Goal: Register for event/course

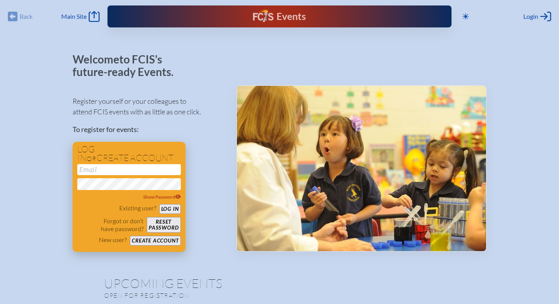
click at [90, 170] on input "email" at bounding box center [129, 169] width 104 height 11
click at [143, 239] on button "Create account" at bounding box center [155, 241] width 51 height 10
type input "m"
type input "[EMAIL_ADDRESS][DOMAIN_NAME]"
click at [144, 240] on button "Create account" at bounding box center [155, 241] width 51 height 10
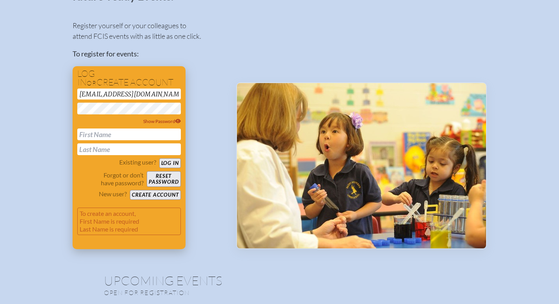
scroll to position [78, 0]
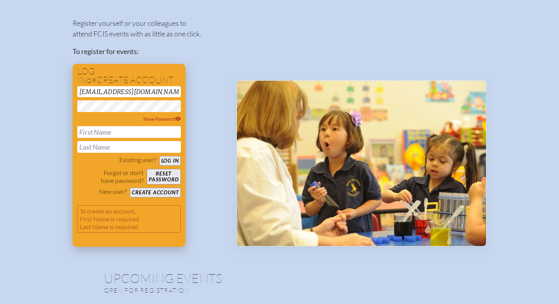
click at [100, 135] on input "text" at bounding box center [129, 132] width 104 height 12
type input "[PERSON_NAME]"
click at [160, 195] on button "Create account" at bounding box center [155, 193] width 51 height 10
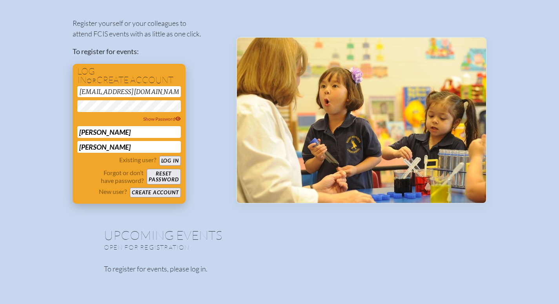
scroll to position [35, 0]
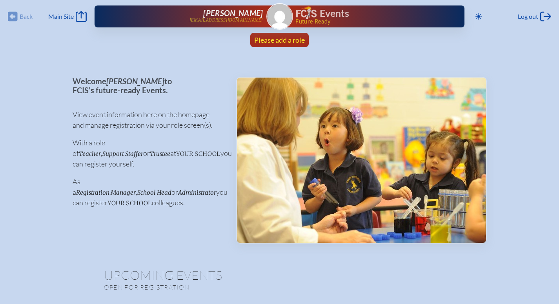
click at [290, 41] on span "Please add a role" at bounding box center [279, 40] width 51 height 9
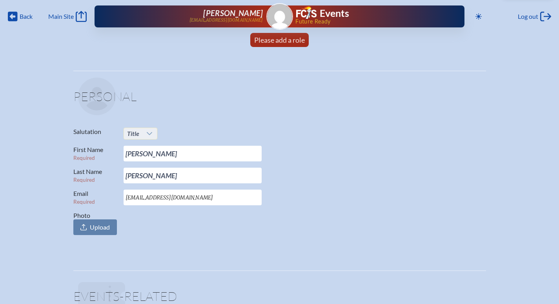
click at [153, 131] on div at bounding box center [149, 133] width 15 height 11
click at [137, 159] on span "Mrs." at bounding box center [133, 160] width 12 height 8
click at [273, 39] on span "Please add a role" at bounding box center [279, 40] width 51 height 9
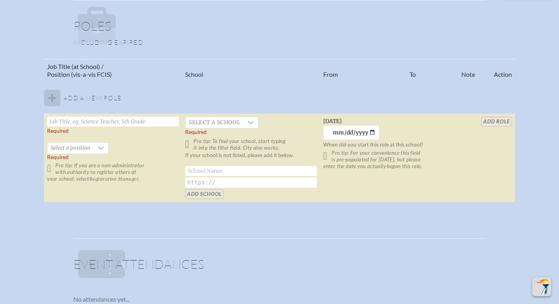
click at [100, 120] on input "text" at bounding box center [113, 122] width 132 height 10
type input "#"
type input "Third Grade Reading Teacher"
click at [98, 148] on icon at bounding box center [101, 148] width 6 height 6
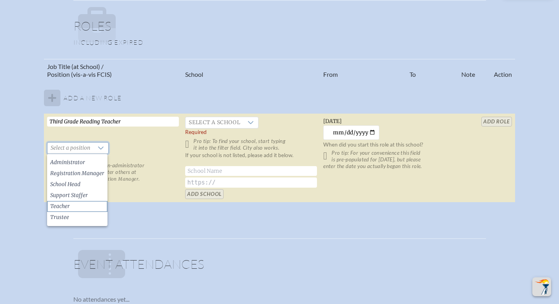
click at [67, 208] on li "Teacher" at bounding box center [77, 206] width 60 height 11
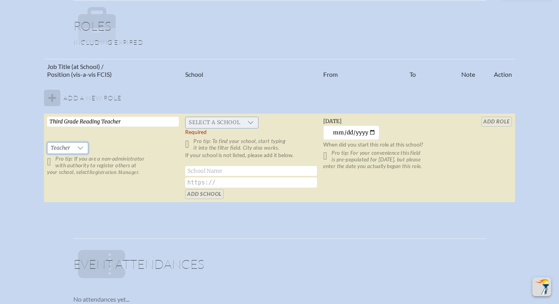
click at [212, 123] on span "Select a school" at bounding box center [215, 122] width 58 height 11
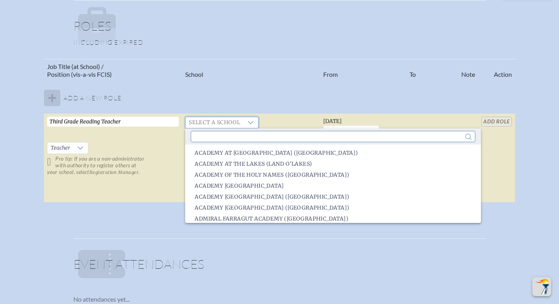
click at [249, 138] on input "text" at bounding box center [332, 137] width 283 height 10
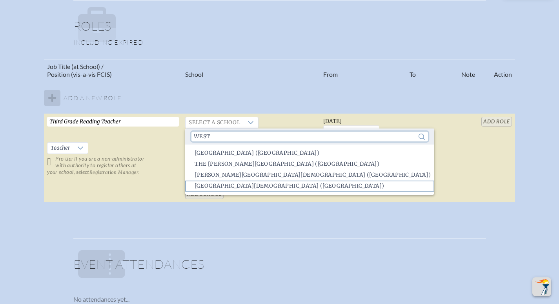
type input "west"
click at [265, 187] on span "[GEOGRAPHIC_DATA][DEMOGRAPHIC_DATA] ([GEOGRAPHIC_DATA])" at bounding box center [289, 186] width 189 height 8
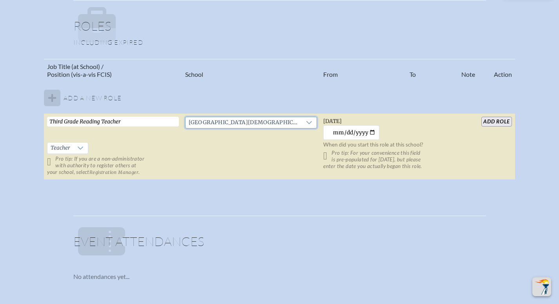
click at [485, 124] on input "add Role" at bounding box center [496, 122] width 30 height 10
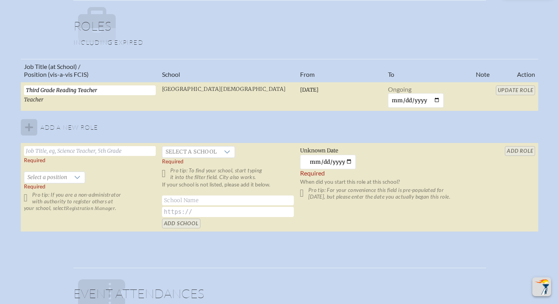
scroll to position [468, 6]
click at [36, 176] on span "Select a position" at bounding box center [47, 178] width 46 height 11
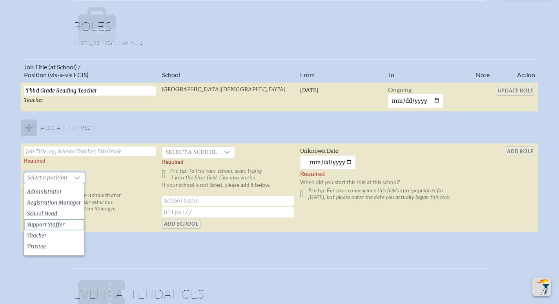
click at [33, 230] on li "Support Staffer" at bounding box center [54, 225] width 60 height 11
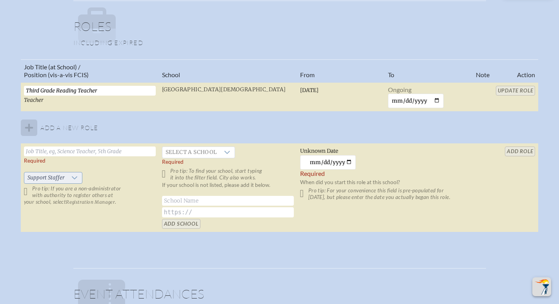
click at [71, 179] on icon at bounding box center [74, 178] width 6 height 6
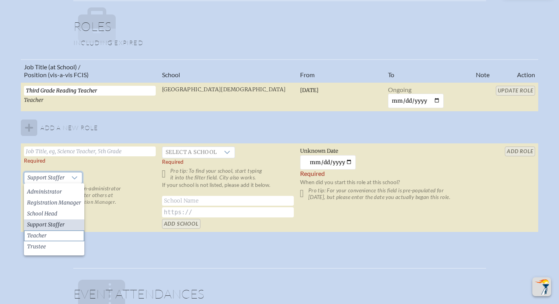
click at [49, 234] on li "Teacher" at bounding box center [54, 236] width 60 height 11
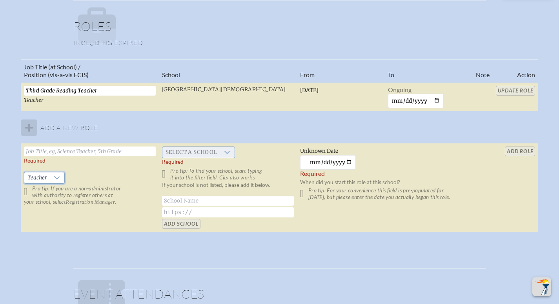
click at [188, 152] on span "Select a school" at bounding box center [191, 152] width 58 height 11
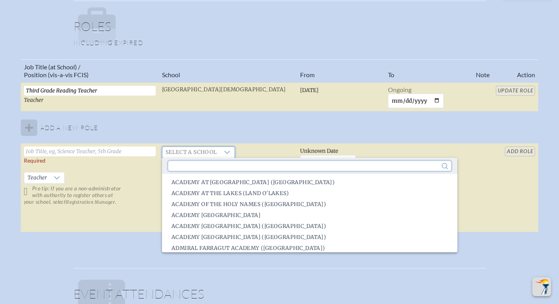
click at [185, 163] on input "text" at bounding box center [309, 166] width 283 height 10
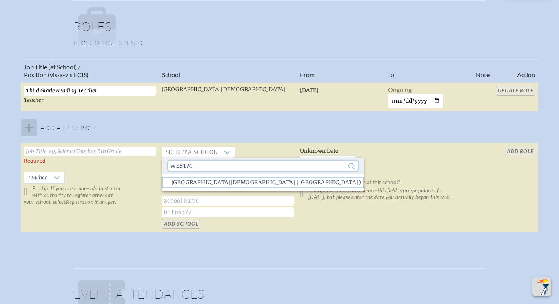
type input "westm"
click at [194, 182] on span "[GEOGRAPHIC_DATA][DEMOGRAPHIC_DATA] ([GEOGRAPHIC_DATA])" at bounding box center [265, 183] width 189 height 8
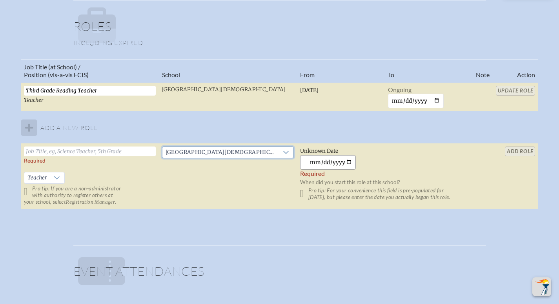
click at [341, 161] on input "[DATE]" at bounding box center [328, 162] width 56 height 15
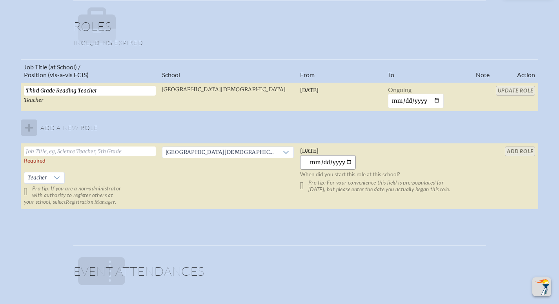
click at [341, 160] on input "[DATE]" at bounding box center [328, 162] width 56 height 15
type input "[DATE]"
click at [542, 142] on div "Job Title (at School) / Position (vis-a-vis FCIS) School From To Note Action Th…" at bounding box center [279, 137] width 545 height 157
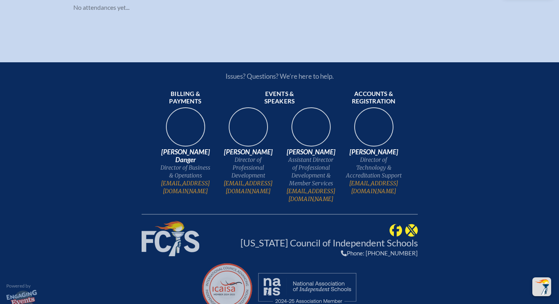
scroll to position [780, 6]
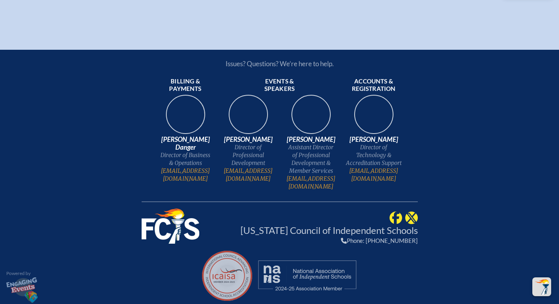
click at [183, 231] on img at bounding box center [171, 226] width 58 height 35
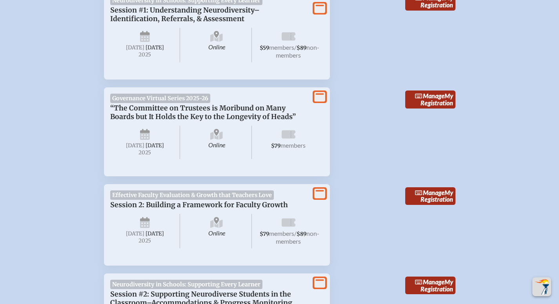
scroll to position [516, 0]
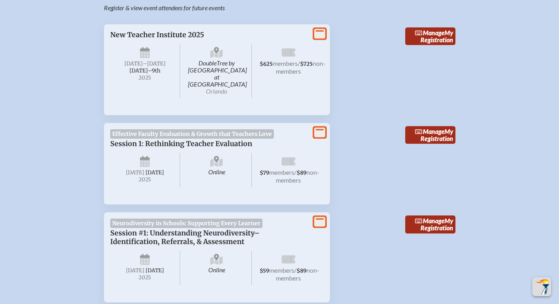
scroll to position [293, 0]
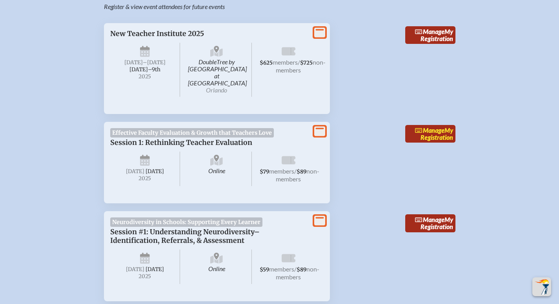
click at [428, 127] on span "Manage" at bounding box center [429, 130] width 29 height 7
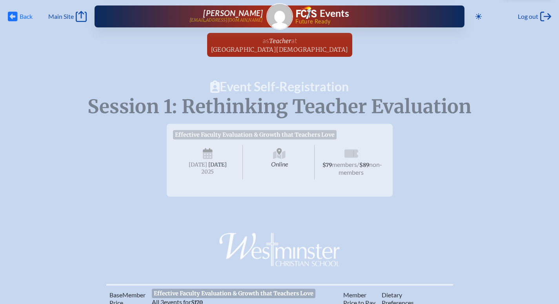
click at [24, 16] on span "Back" at bounding box center [26, 17] width 13 height 8
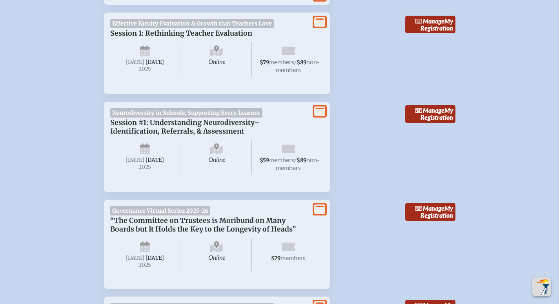
scroll to position [414, 0]
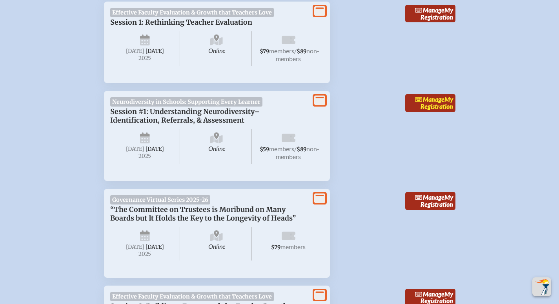
click at [419, 99] on icon at bounding box center [419, 100] width 8 height 6
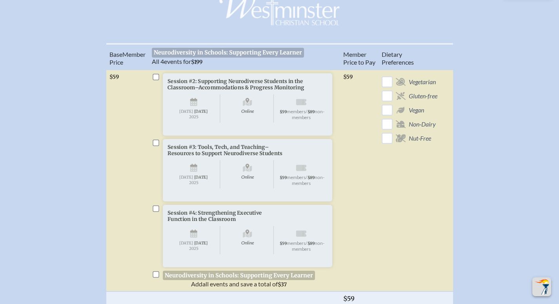
scroll to position [263, 0]
click at [155, 79] on input "checkbox" at bounding box center [156, 76] width 6 height 6
checkbox input "true"
click at [156, 146] on input "checkbox" at bounding box center [156, 142] width 6 height 6
checkbox input "true"
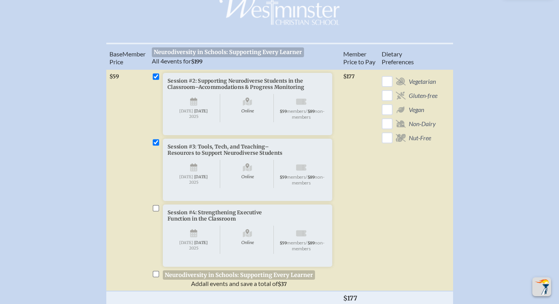
click at [157, 211] on input "checkbox" at bounding box center [156, 208] width 6 height 6
checkbox input "true"
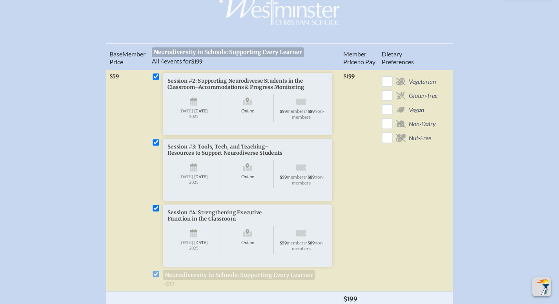
checkbox input "true"
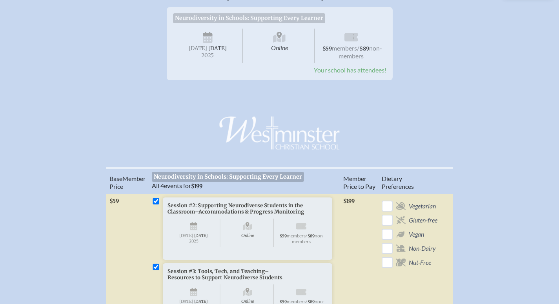
scroll to position [0, 0]
